Goal: Task Accomplishment & Management: Manage account settings

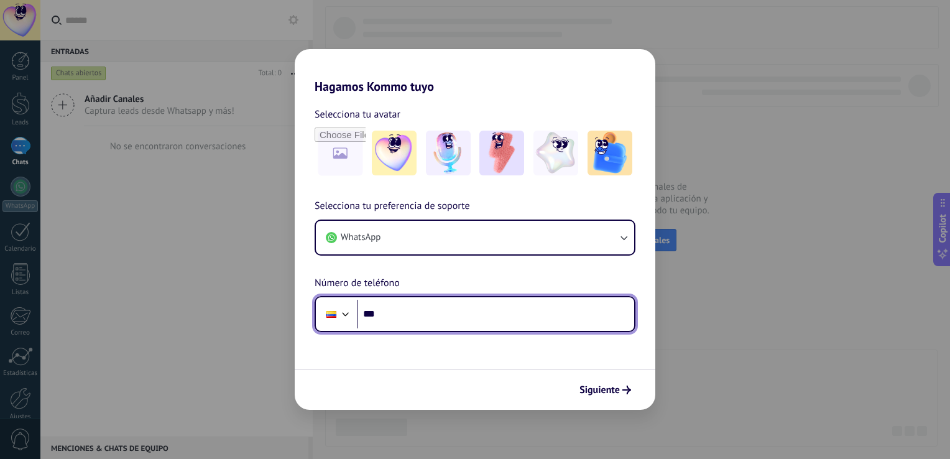
click at [475, 315] on input "***" at bounding box center [495, 314] width 277 height 29
type input "**********"
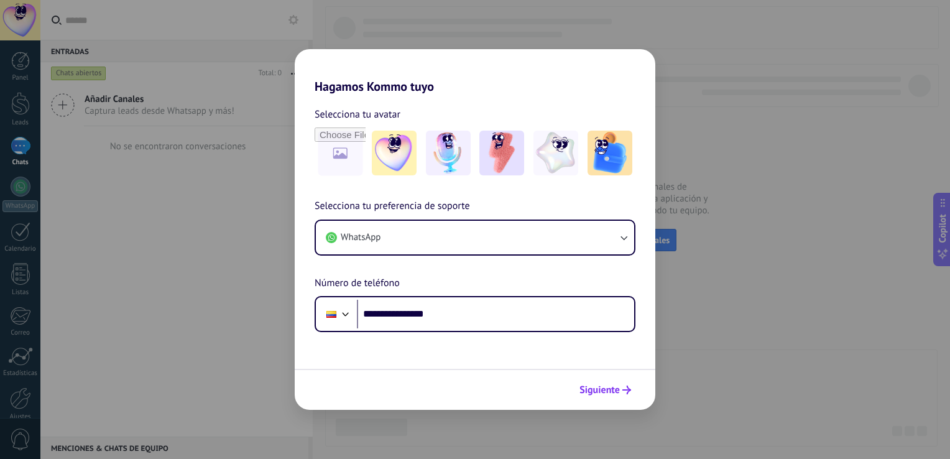
click at [590, 386] on span "Siguiente" at bounding box center [600, 390] width 40 height 9
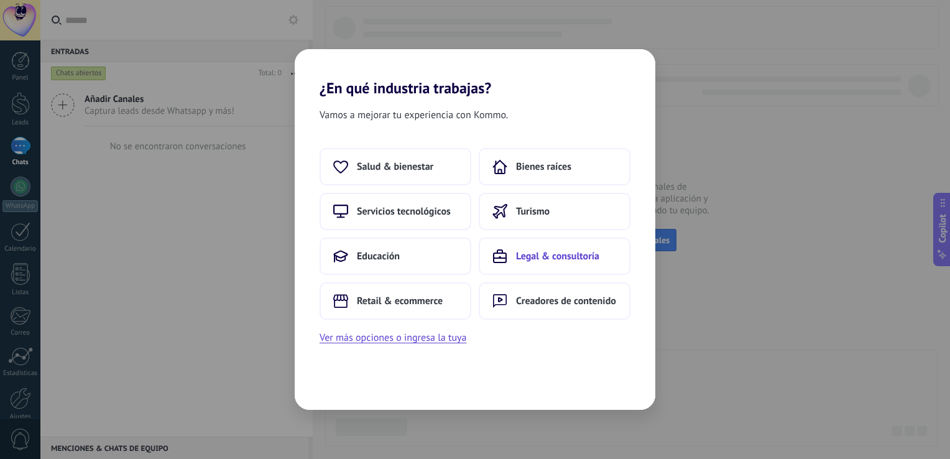
click at [488, 257] on button "Legal & consultoría" at bounding box center [555, 256] width 152 height 37
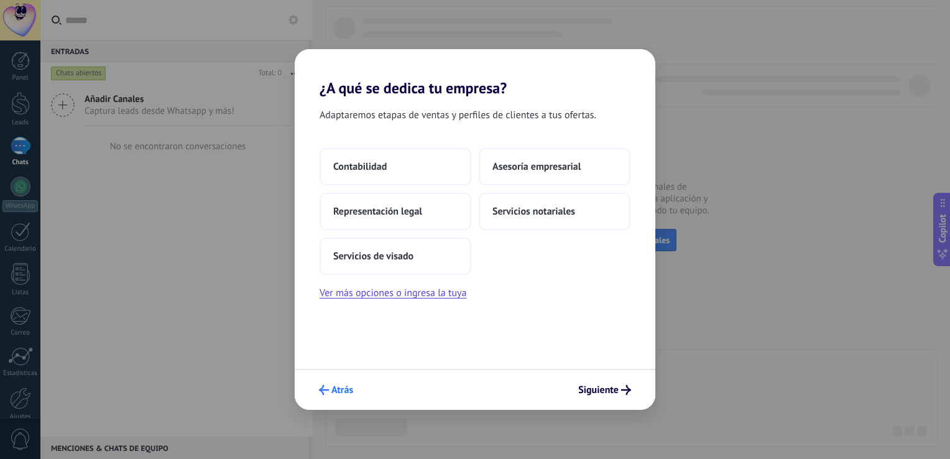
click at [340, 386] on span "Atrás" at bounding box center [342, 390] width 22 height 9
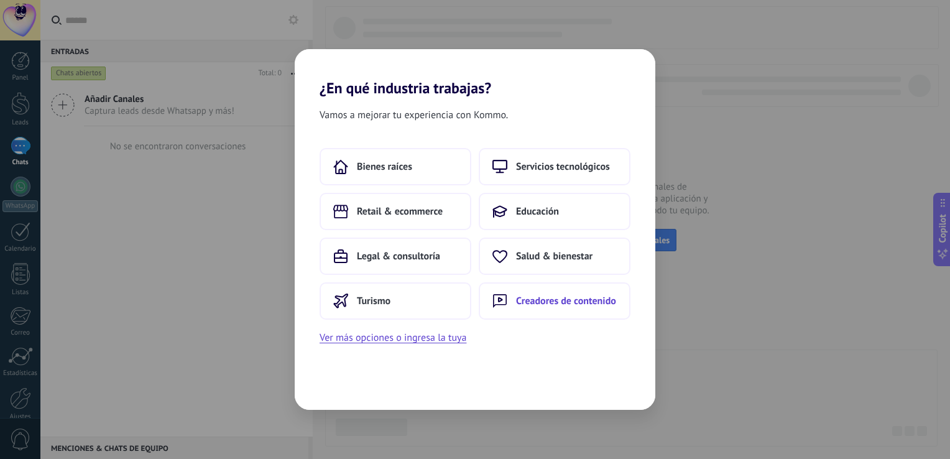
click at [561, 310] on button "Creadores de contenido" at bounding box center [555, 300] width 152 height 37
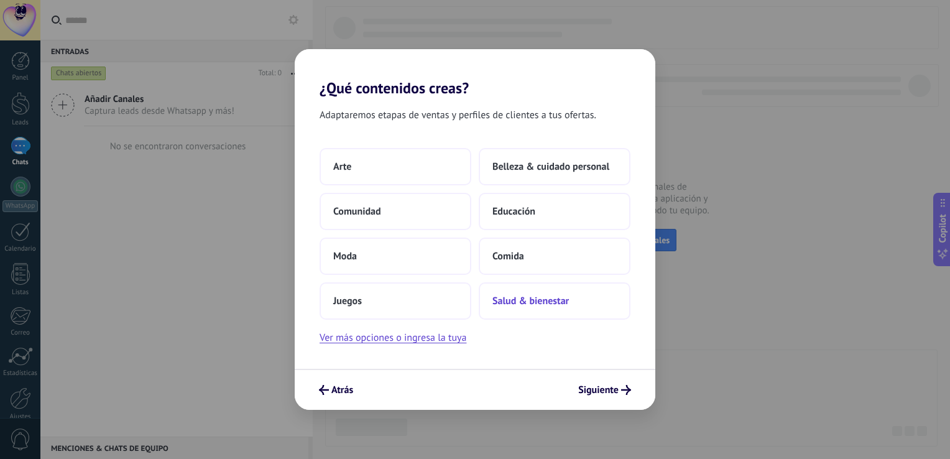
click at [525, 295] on span "Salud & bienestar" at bounding box center [531, 301] width 76 height 12
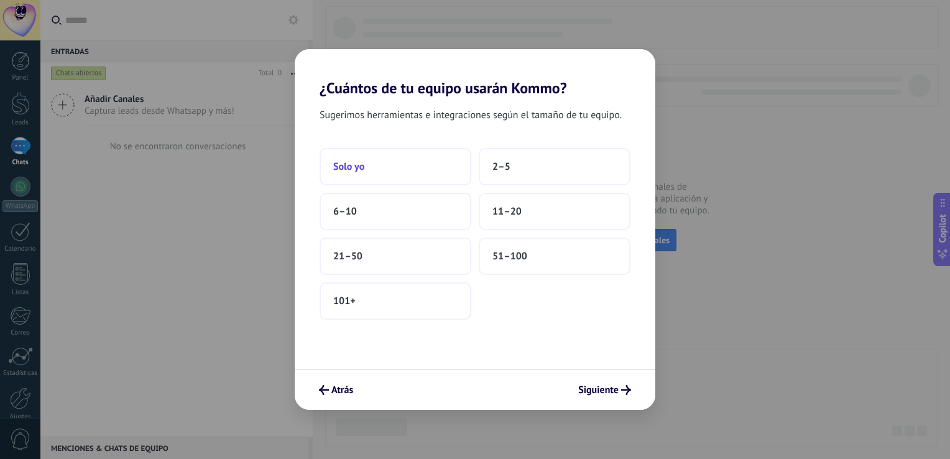
click at [400, 170] on button "Solo yo" at bounding box center [396, 166] width 152 height 37
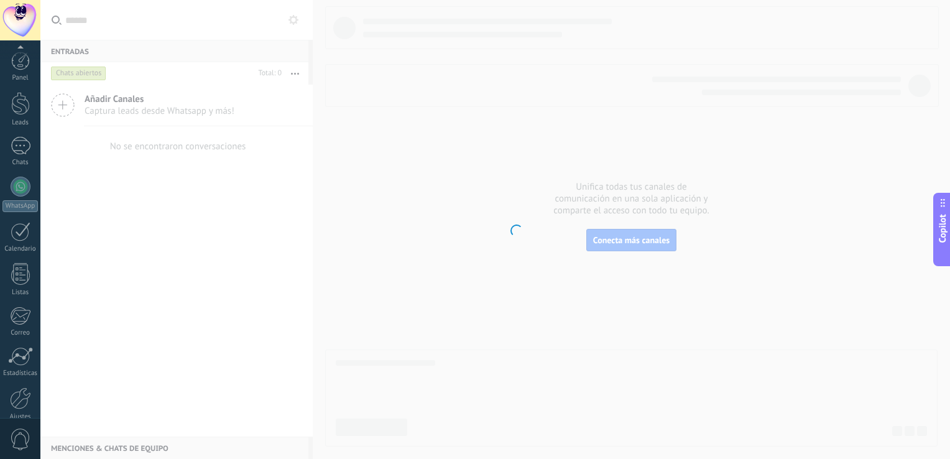
scroll to position [57, 0]
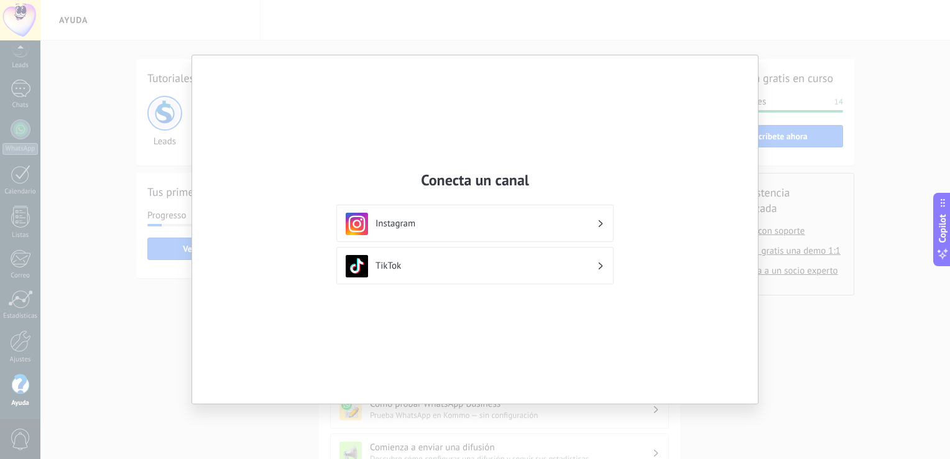
click at [838, 76] on div "Conecta un canal Instagram TikTok" at bounding box center [475, 229] width 950 height 459
click at [202, 39] on div "Conecta un canal Instagram TikTok" at bounding box center [475, 229] width 950 height 459
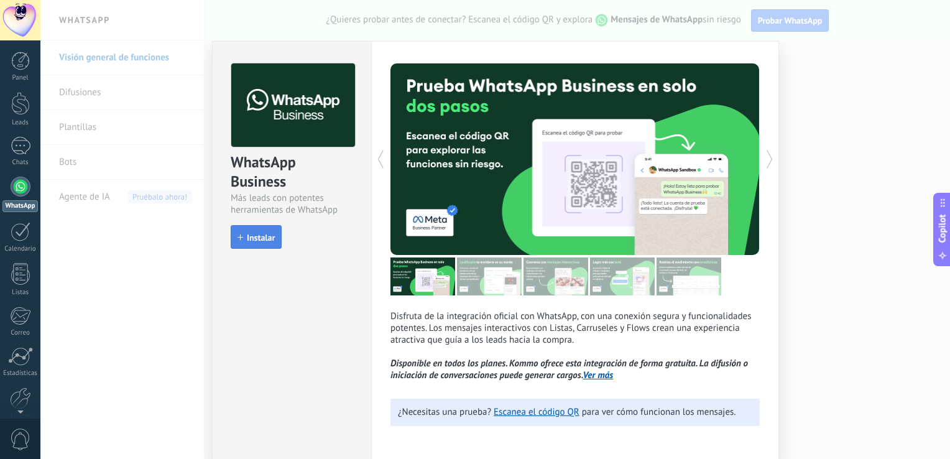
click at [262, 233] on span "Instalar" at bounding box center [261, 237] width 28 height 9
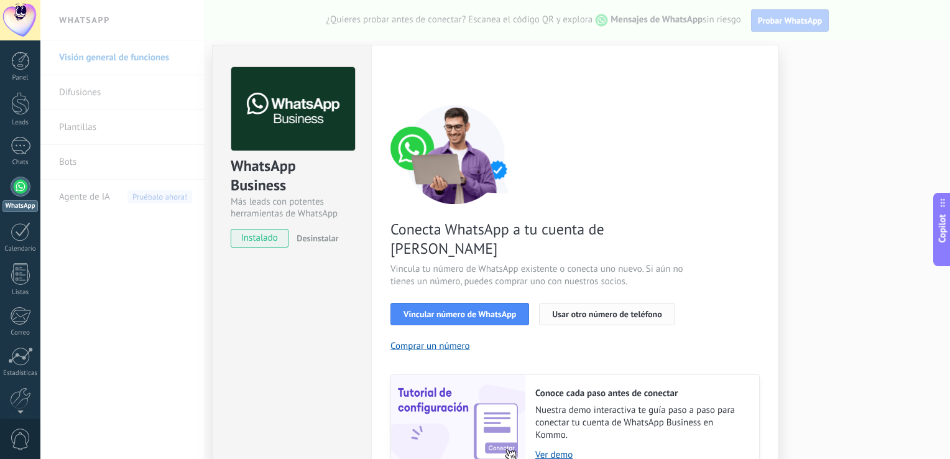
click at [575, 310] on span "Usar otro número de teléfono" at bounding box center [606, 314] width 109 height 9
click at [447, 340] on button "Comprar un número" at bounding box center [431, 346] width 80 height 12
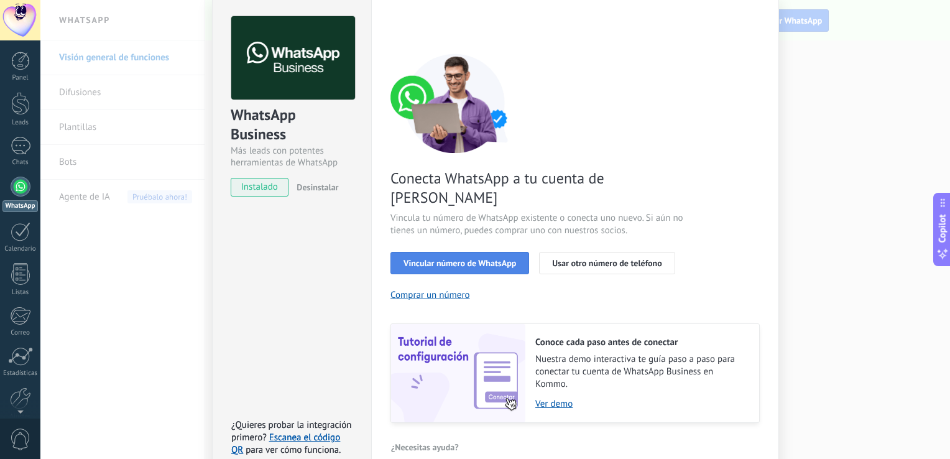
click at [498, 259] on span "Vincular número de WhatsApp" at bounding box center [460, 263] width 113 height 9
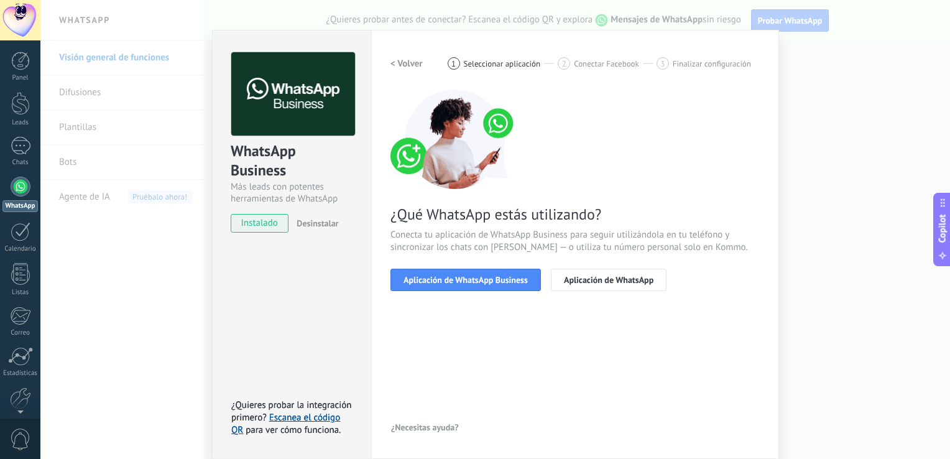
click at [402, 68] on h2 "< Volver" at bounding box center [407, 64] width 32 height 12
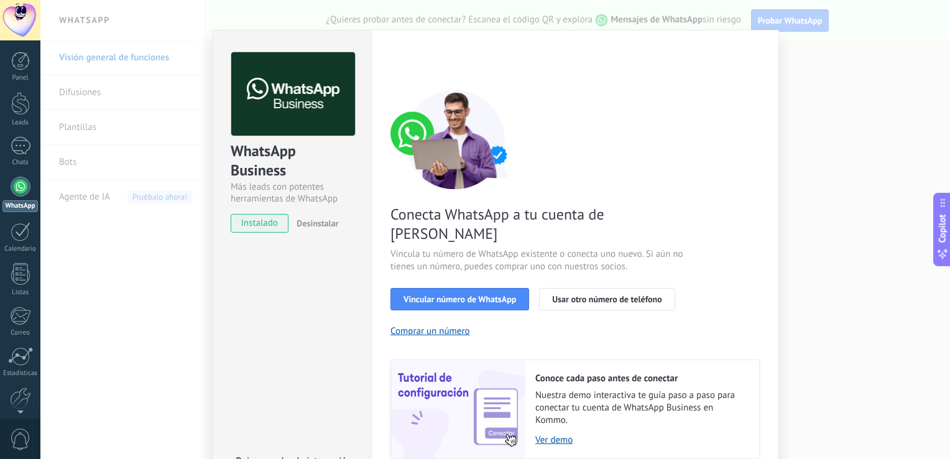
click at [605, 267] on div "Conecta WhatsApp a tu cuenta de Kommo Vincula tu número de WhatsApp existente o…" at bounding box center [575, 274] width 369 height 369
click at [599, 295] on span "Usar otro número de teléfono" at bounding box center [606, 299] width 109 height 9
click at [560, 295] on span "Usar otro número de teléfono" at bounding box center [606, 299] width 109 height 9
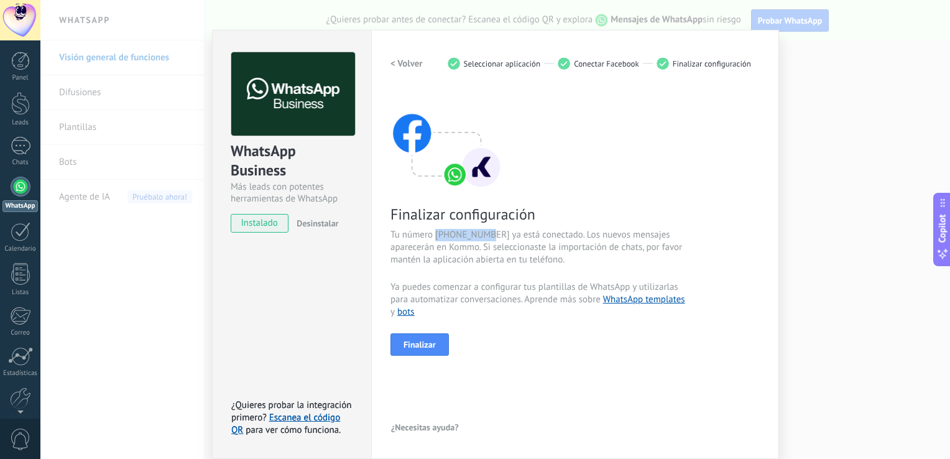
drag, startPoint x: 489, startPoint y: 233, endPoint x: 433, endPoint y: 230, distance: 56.1
click at [433, 230] on span "Tu número [PHONE_NUMBER] ya está conectado. Los nuevos mensajes aparecerán en K…" at bounding box center [539, 247] width 296 height 37
copy span "15558665363"
click at [425, 338] on button "Finalizar" at bounding box center [420, 344] width 58 height 22
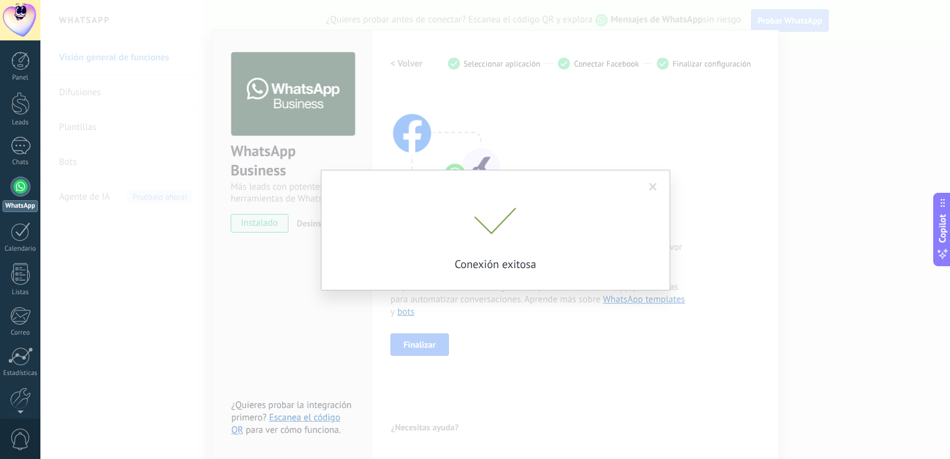
click at [653, 185] on span at bounding box center [653, 187] width 8 height 9
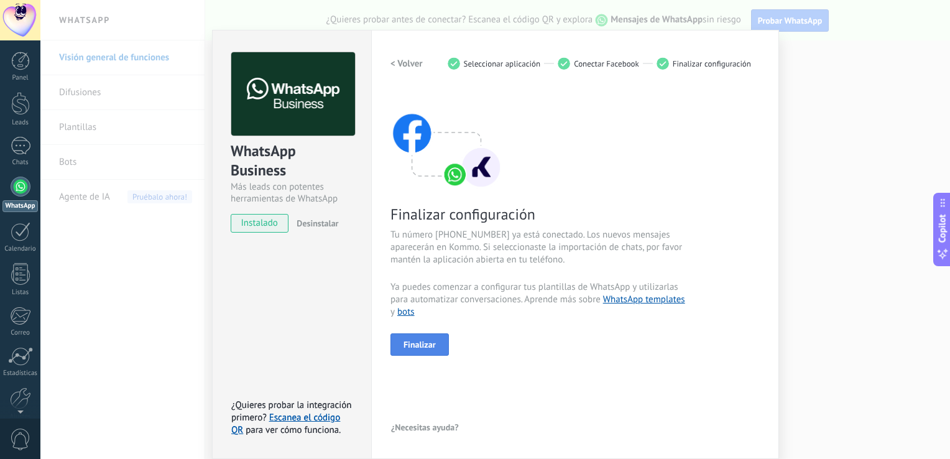
click at [414, 340] on span "Finalizar" at bounding box center [420, 344] width 32 height 9
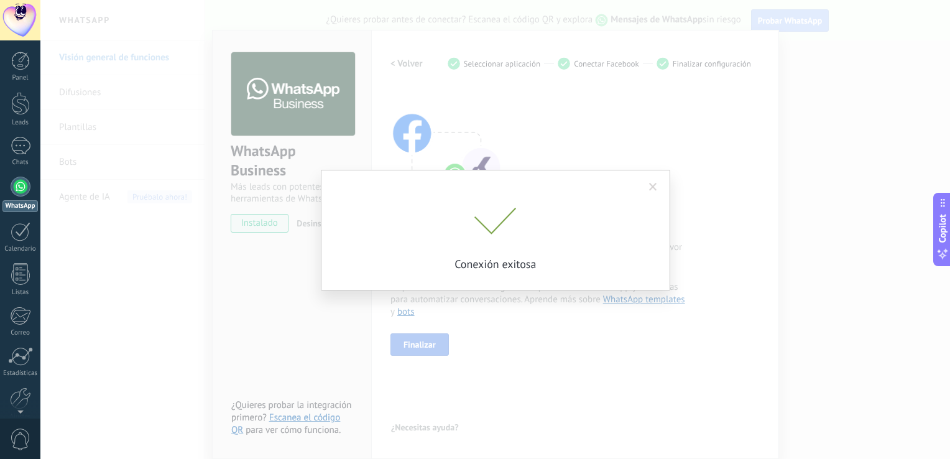
scroll to position [0, 0]
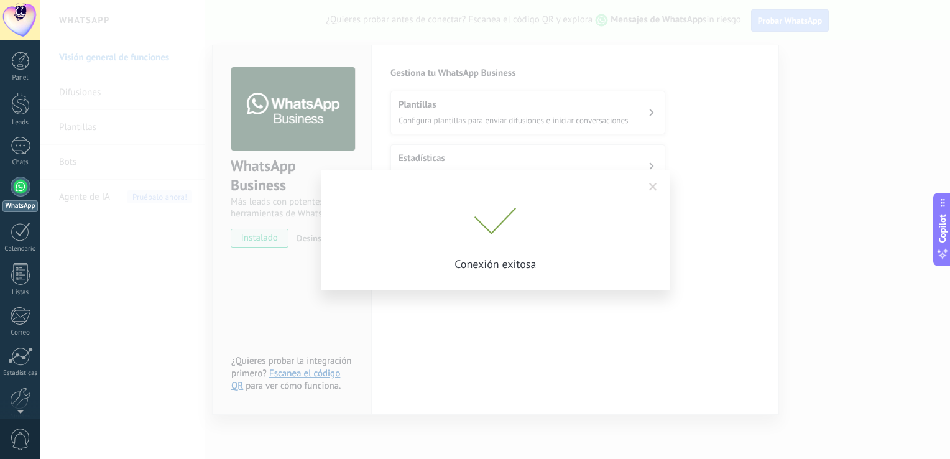
click at [649, 195] on span at bounding box center [653, 187] width 21 height 21
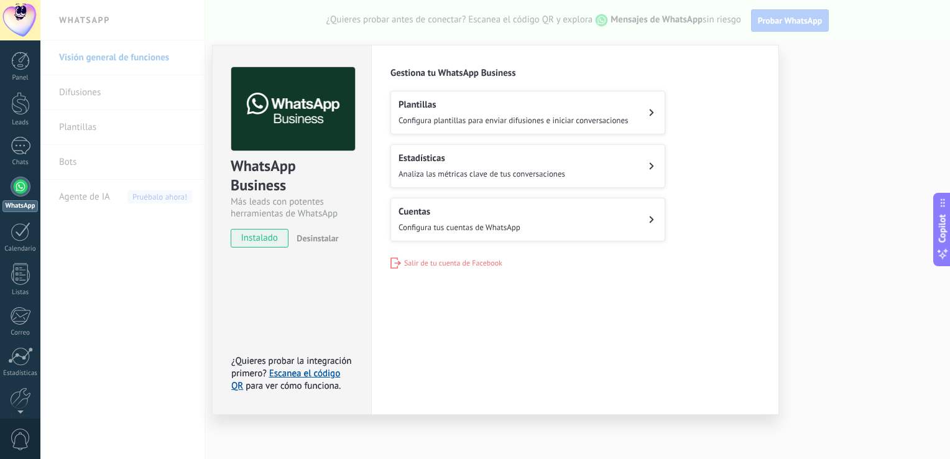
click at [547, 300] on div "Configuraciones Autorizaciones This tab logs the users who have granted integra…" at bounding box center [575, 230] width 408 height 370
click at [590, 212] on button "Cuentas Configura tus cuentas de WhatsApp" at bounding box center [528, 220] width 275 height 44
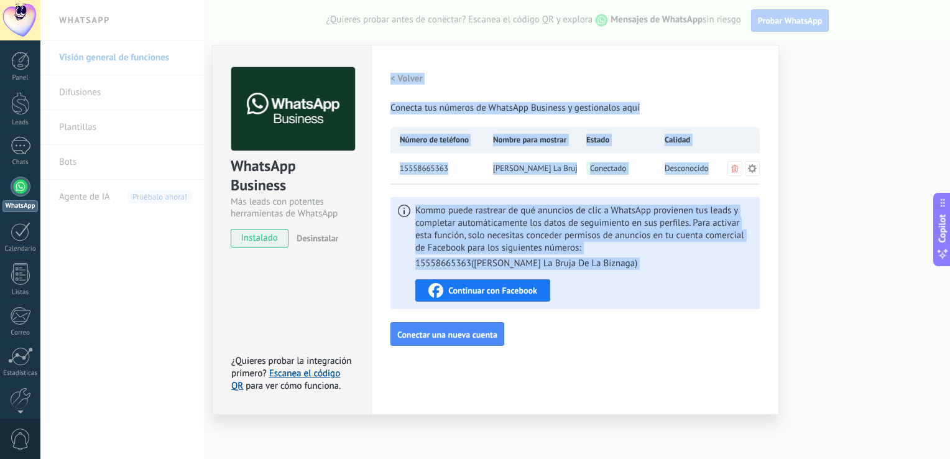
click at [590, 212] on span "Kommo puede rastrear de qué anuncios de clic a WhatsApp provienen tus leads y c…" at bounding box center [583, 237] width 337 height 65
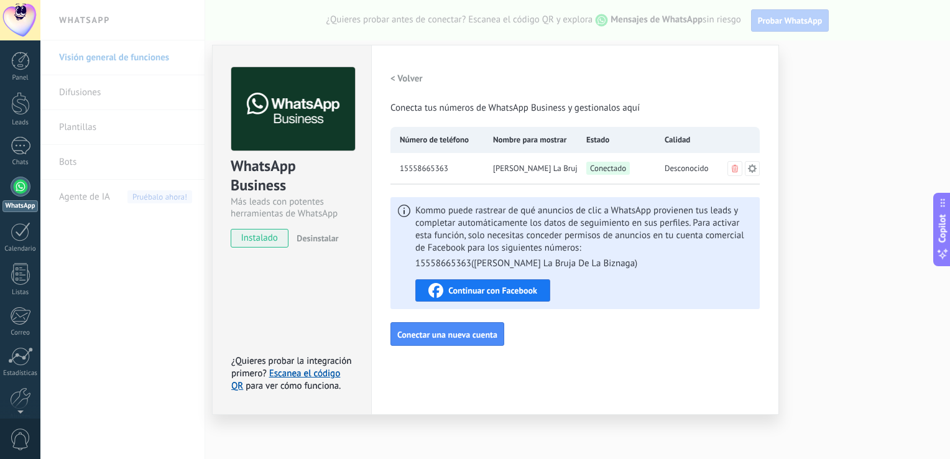
click at [530, 325] on div "< Volver Conecta tus números de WhatsApp Business y gestionalos aquí Número de …" at bounding box center [575, 206] width 369 height 279
click at [528, 288] on span "Continuar con Facebook" at bounding box center [492, 290] width 89 height 9
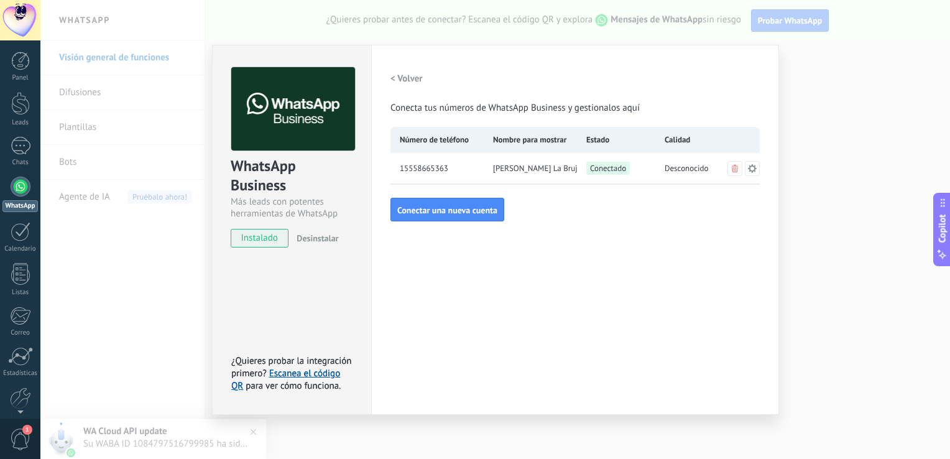
click at [547, 168] on span "[PERSON_NAME] La Bruja De La Biznaga" at bounding box center [535, 168] width 84 height 12
click at [755, 168] on icon at bounding box center [752, 168] width 9 height 9
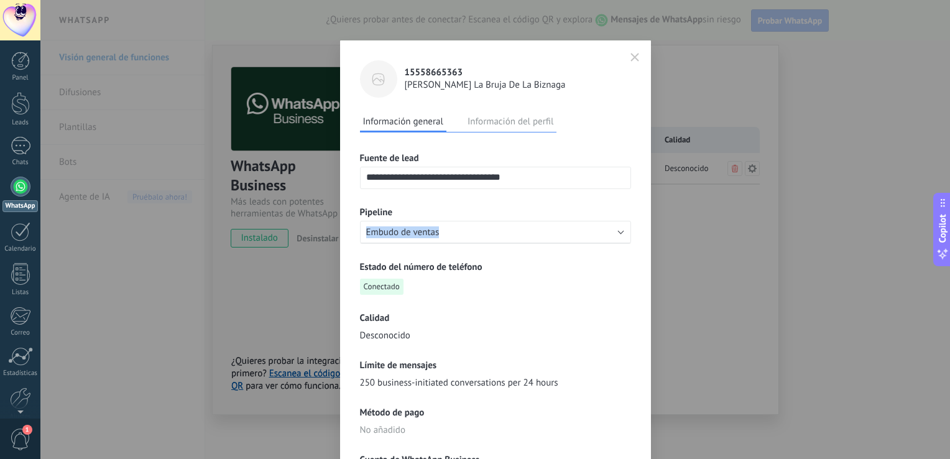
drag, startPoint x: 520, startPoint y: 211, endPoint x: 520, endPoint y: 225, distance: 13.1
click at [520, 225] on div "Pipeline Embudo de ventas" at bounding box center [495, 224] width 271 height 37
click at [520, 225] on button "Embudo de ventas" at bounding box center [495, 232] width 271 height 22
click at [520, 225] on li "Embudo de ventas" at bounding box center [492, 231] width 278 height 21
drag, startPoint x: 547, startPoint y: 198, endPoint x: 515, endPoint y: 195, distance: 32.5
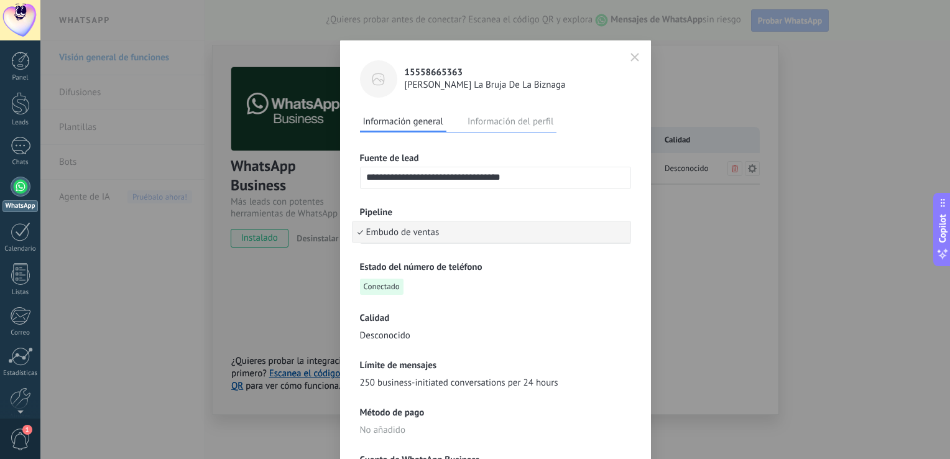
click at [515, 195] on div "**********" at bounding box center [495, 386] width 271 height 508
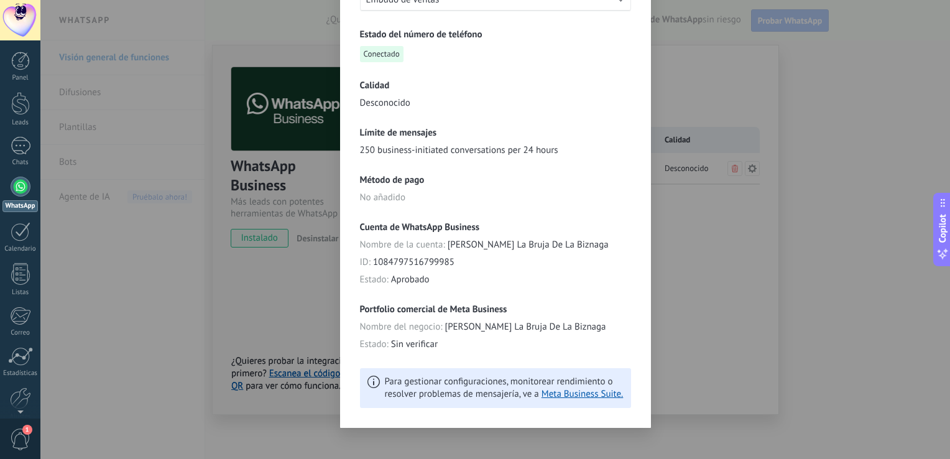
scroll to position [241, 0]
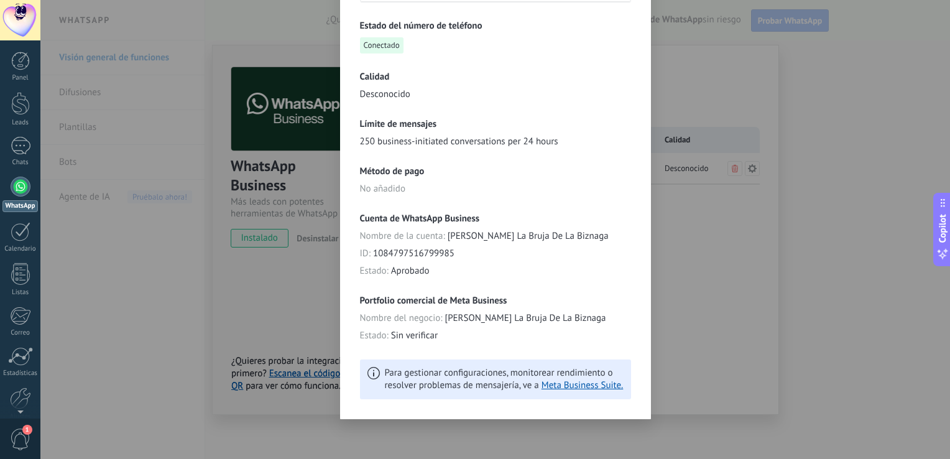
click at [420, 331] on span "Sin verificar" at bounding box center [414, 336] width 47 height 12
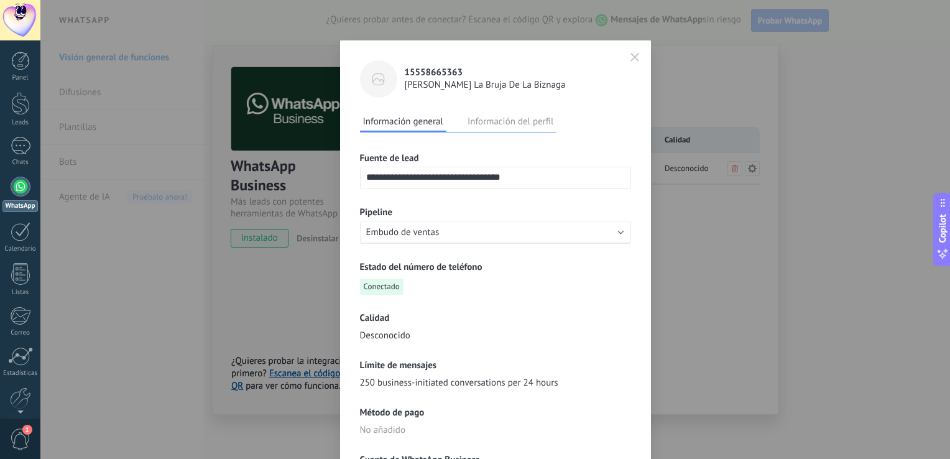
click at [505, 120] on button "Información del perfil" at bounding box center [511, 121] width 92 height 19
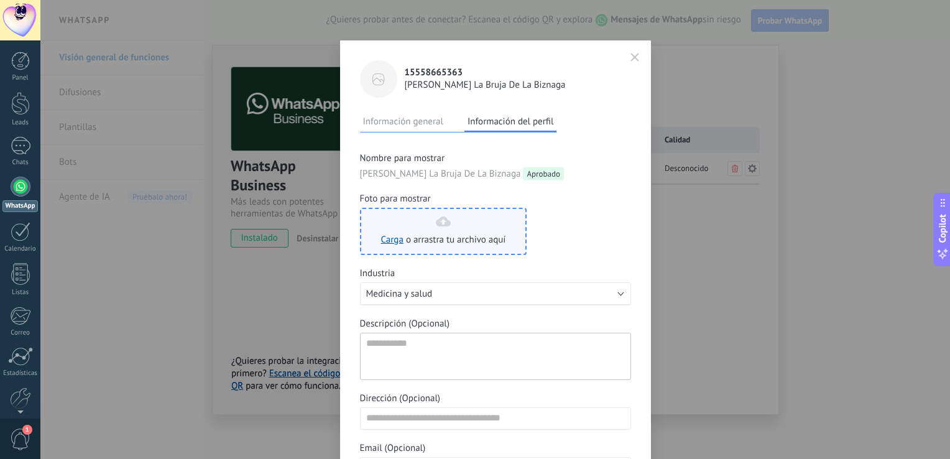
click at [447, 220] on icon at bounding box center [443, 221] width 15 height 10
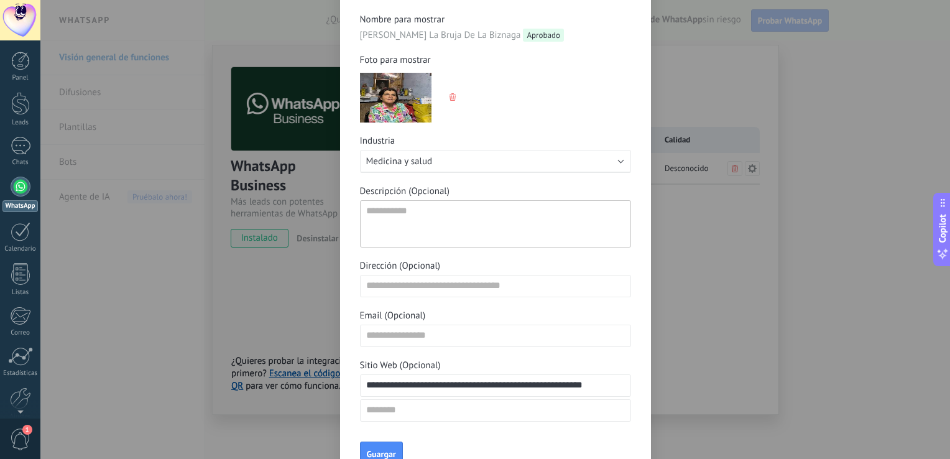
scroll to position [139, 0]
click at [468, 219] on textarea "Descripción (Opcional)" at bounding box center [495, 223] width 271 height 47
paste textarea "**********"
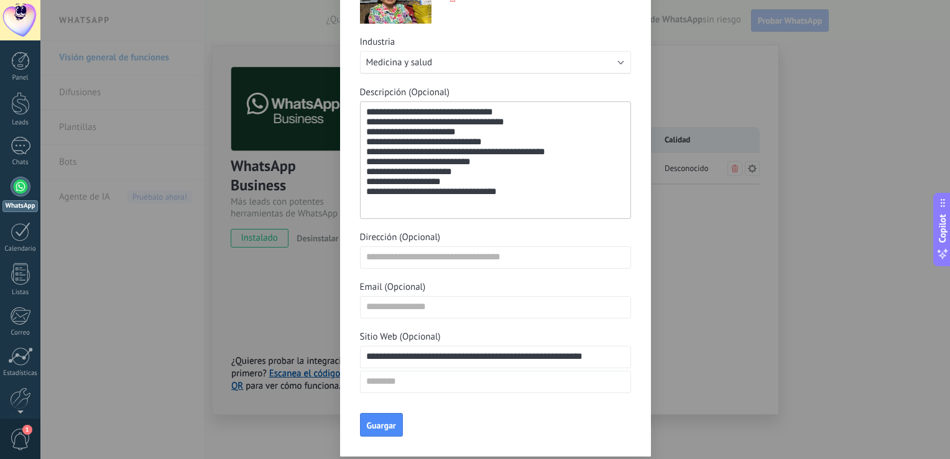
scroll to position [274, 0]
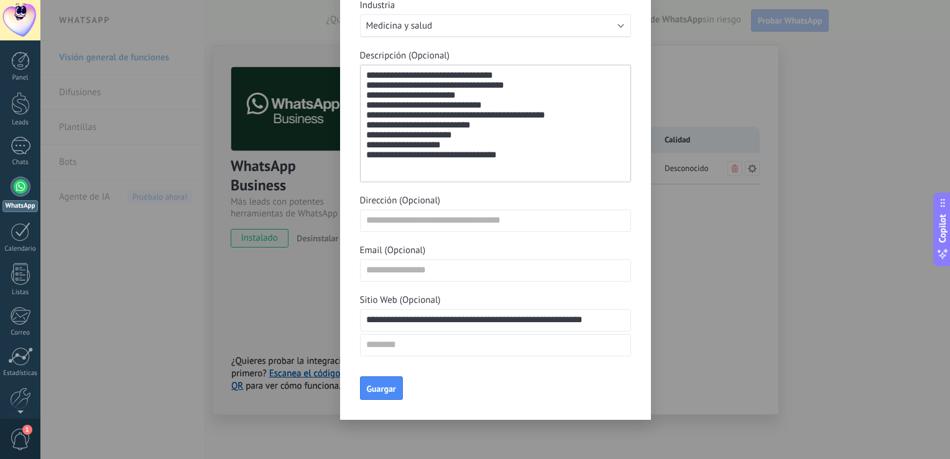
type textarea "**********"
click at [432, 266] on input "Email (Opcional)" at bounding box center [496, 270] width 270 height 20
type input "**********"
click at [386, 381] on button "Guargar" at bounding box center [381, 388] width 43 height 24
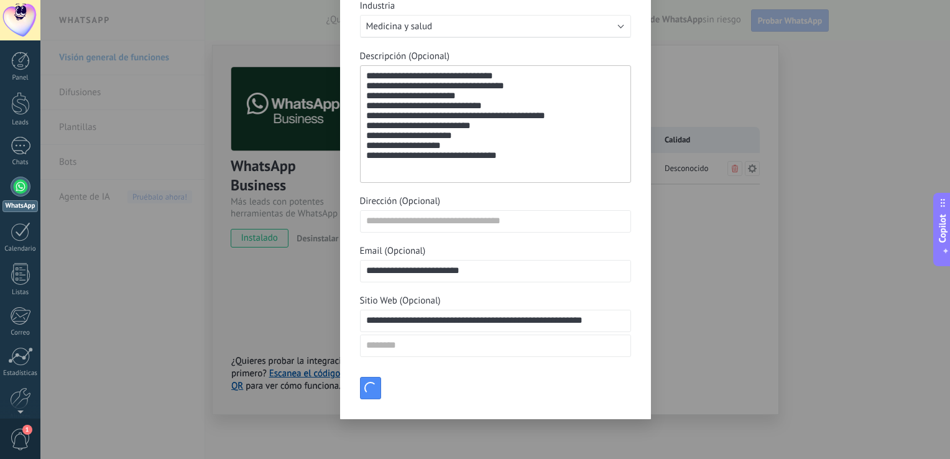
type textarea "**********"
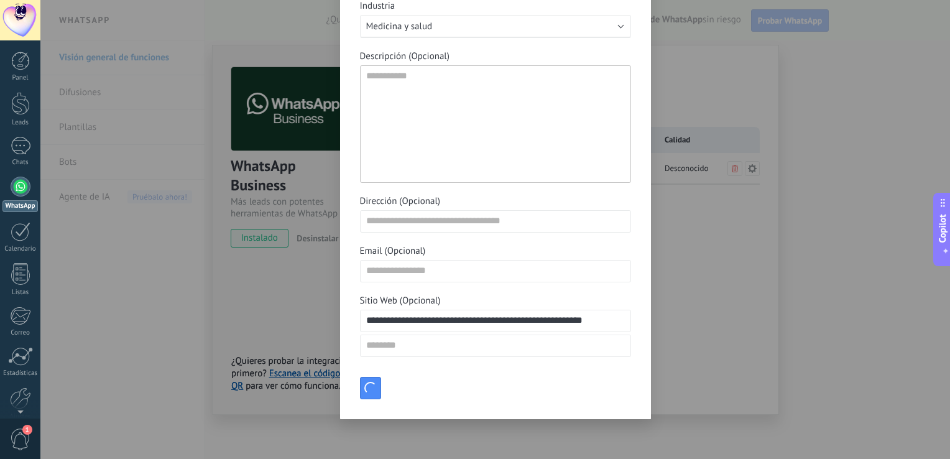
scroll to position [203, 0]
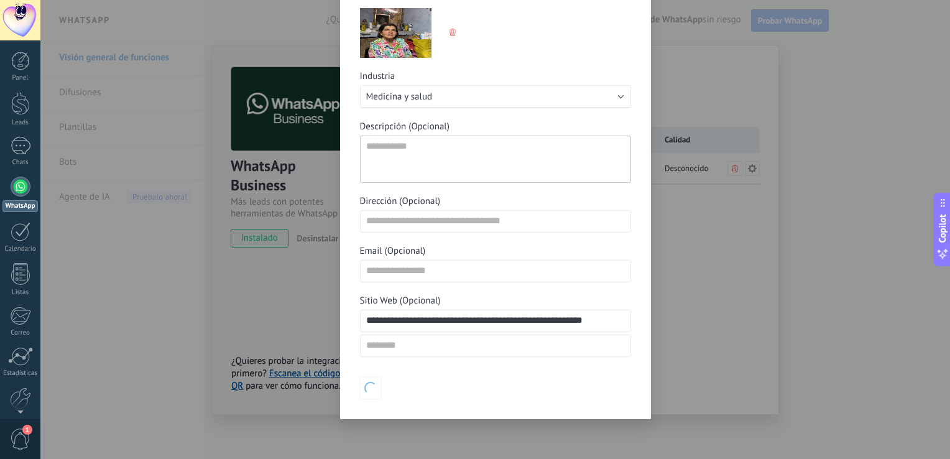
type textarea "**********"
type input "**********"
type textarea "**********"
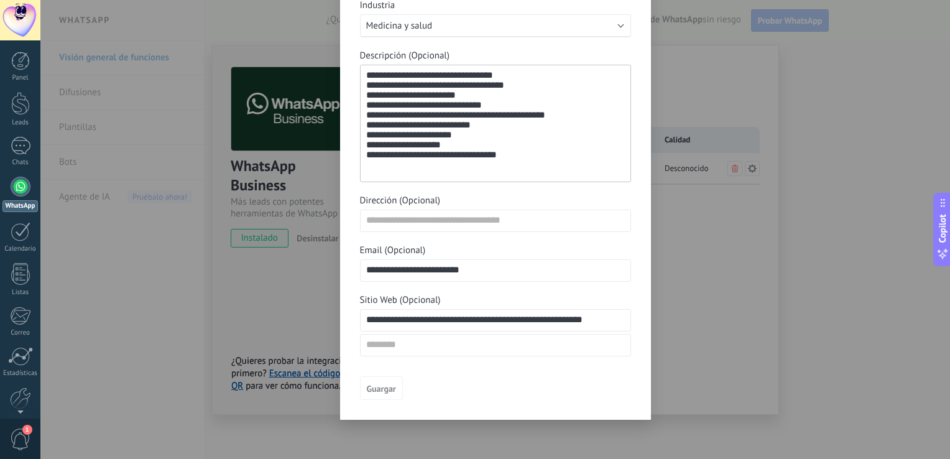
scroll to position [0, 0]
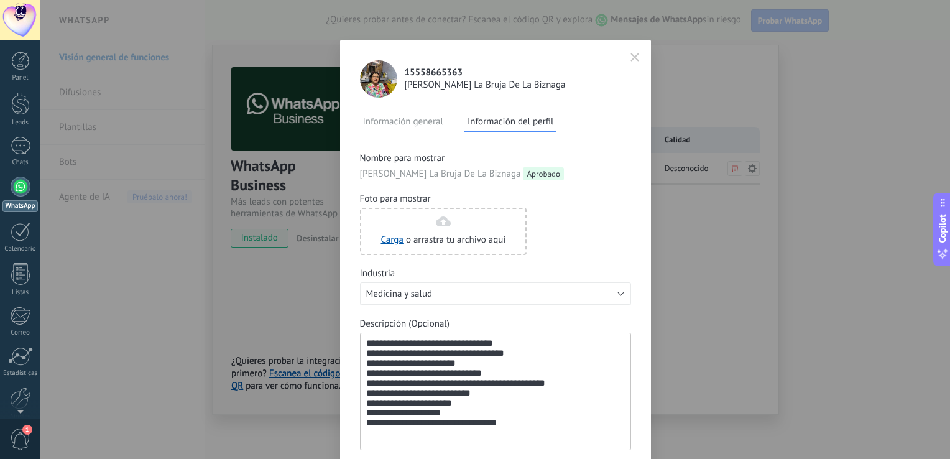
click at [627, 55] on button "button" at bounding box center [635, 57] width 19 height 21
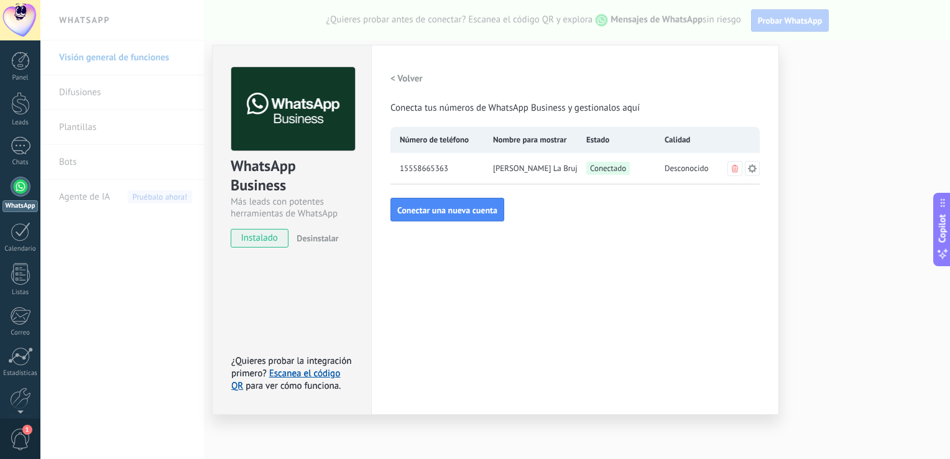
click at [848, 154] on div "WhatsApp Business Más leads con potentes herramientas de WhatsApp instalado Des…" at bounding box center [495, 229] width 910 height 459
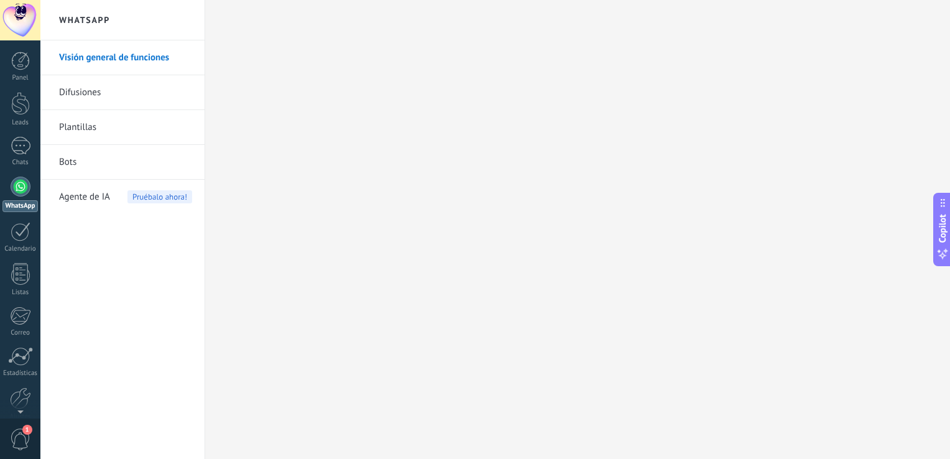
click at [20, 197] on link "WhatsApp" at bounding box center [20, 194] width 40 height 35
click at [22, 185] on div at bounding box center [21, 187] width 20 height 20
click at [22, 180] on div at bounding box center [21, 187] width 20 height 20
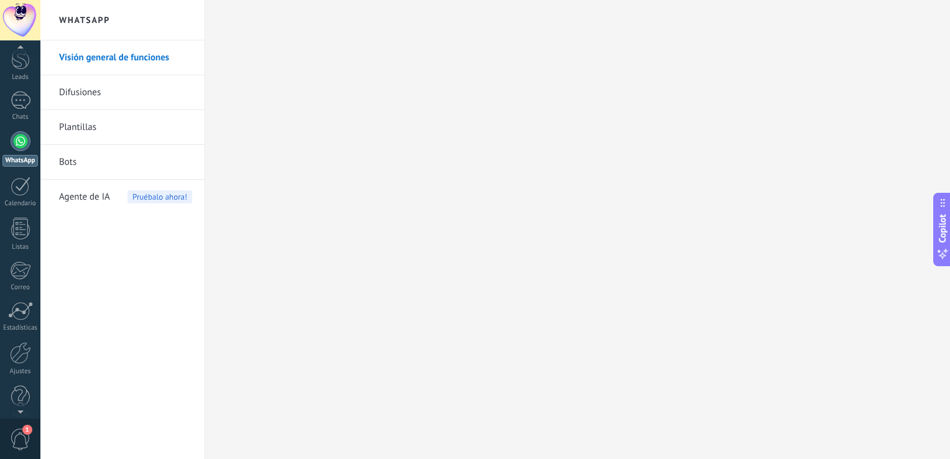
click at [20, 430] on span "1" at bounding box center [20, 440] width 21 height 22
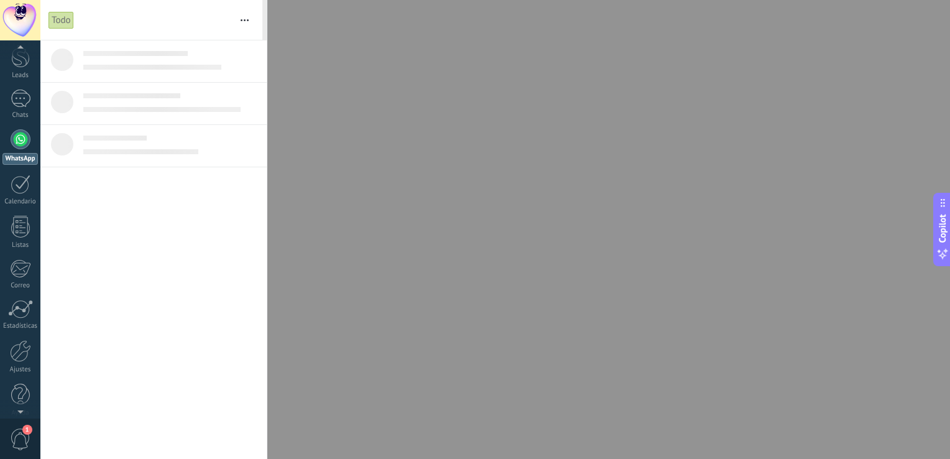
scroll to position [0, 0]
click at [11, 160] on div "Chats" at bounding box center [20, 163] width 36 height 8
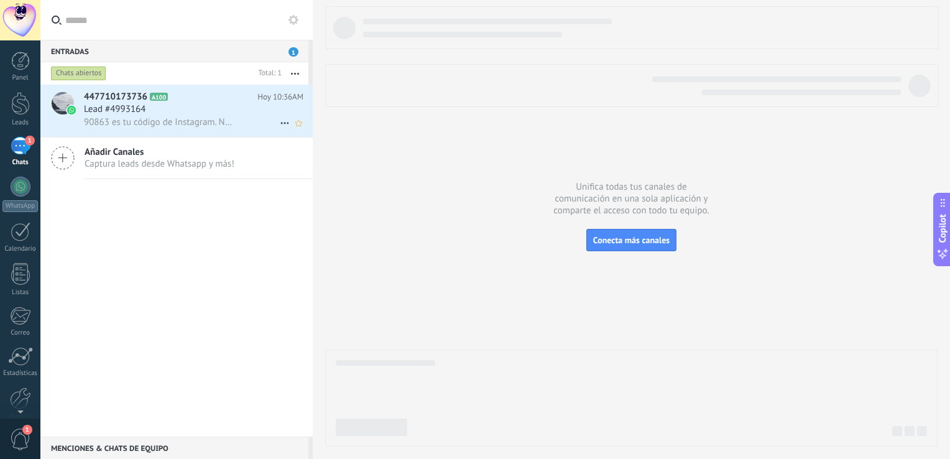
click at [207, 106] on div "Lead #4993164" at bounding box center [194, 109] width 220 height 12
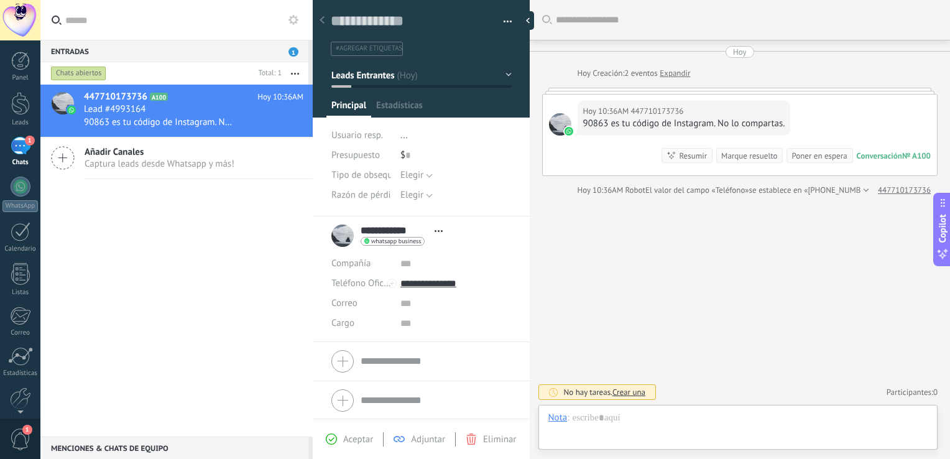
scroll to position [18, 0]
